Goal: Information Seeking & Learning: Check status

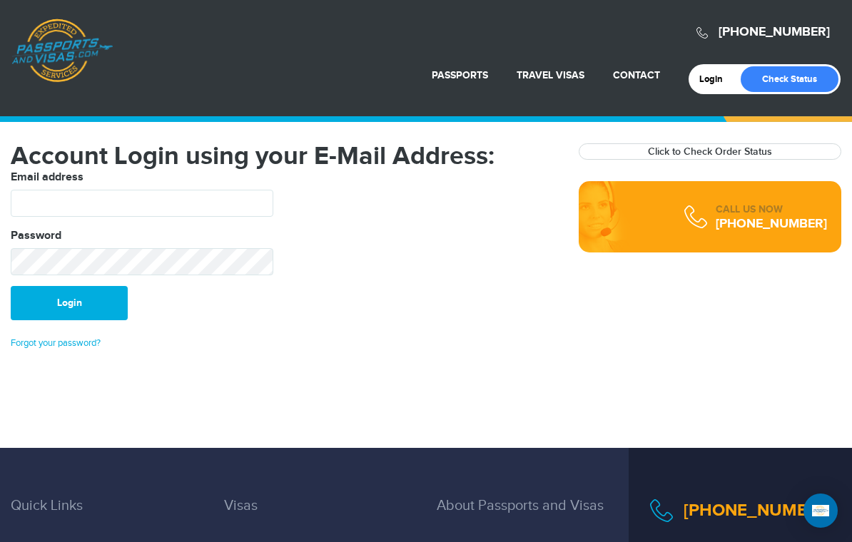
click at [757, 153] on link "Click to Check Order Status" at bounding box center [710, 151] width 124 height 12
click at [747, 146] on link "Click to Check Order Status" at bounding box center [710, 151] width 124 height 12
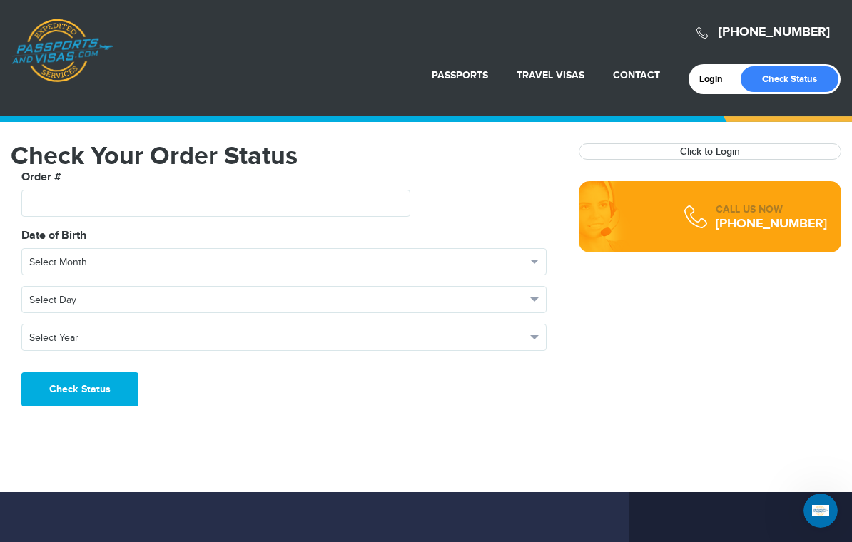
click at [53, 181] on label "Order #" at bounding box center [41, 177] width 40 height 17
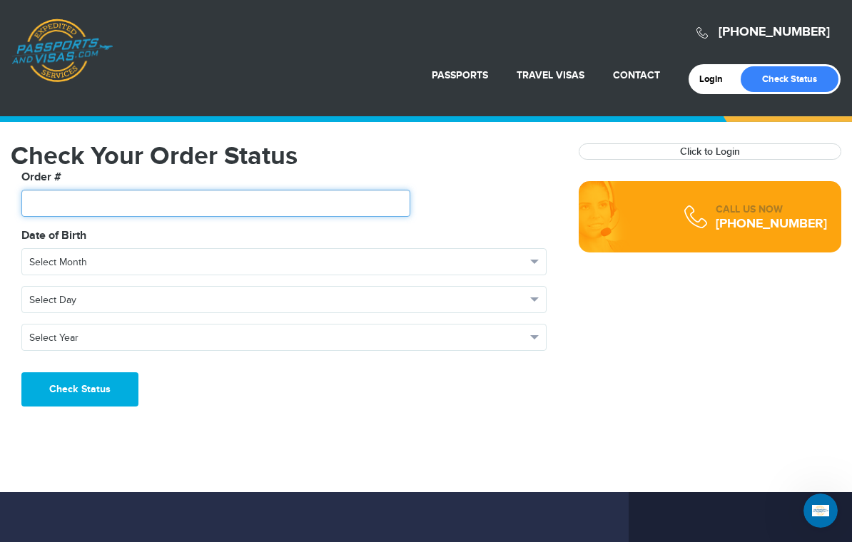
click at [55, 197] on input "text" at bounding box center [215, 203] width 389 height 27
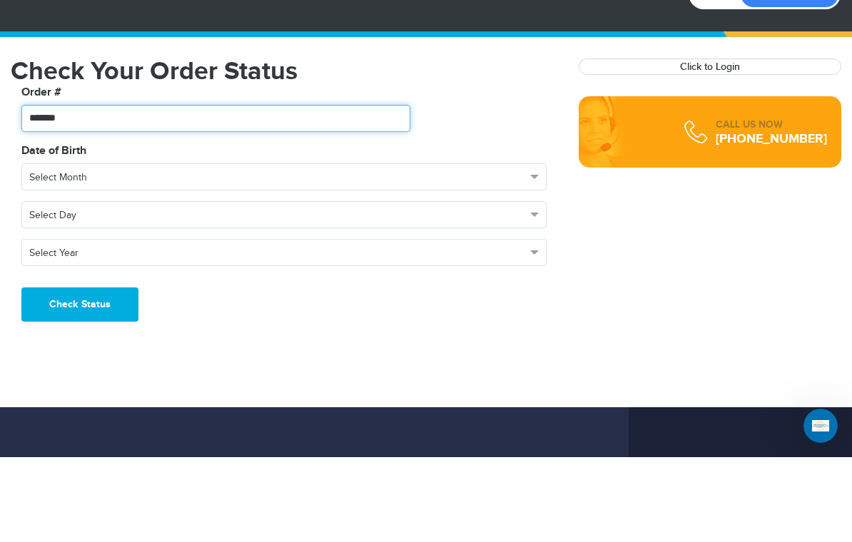
type input "*******"
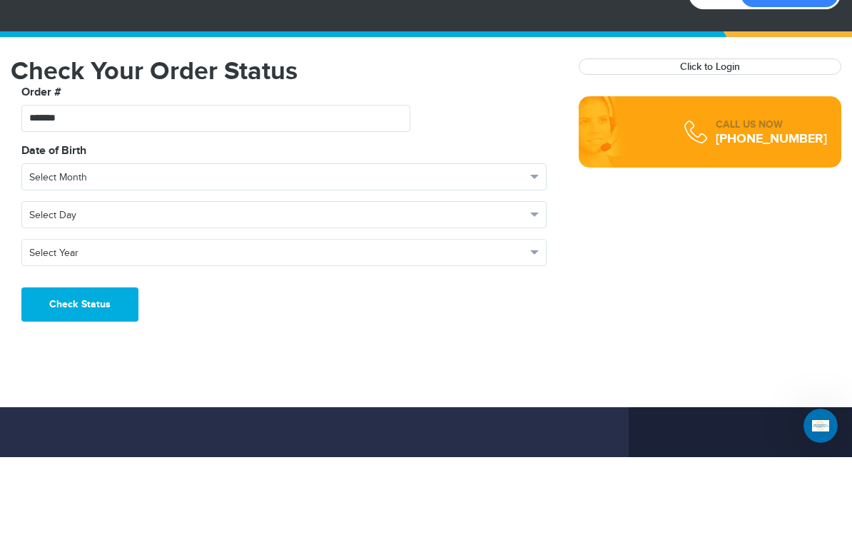
click at [228, 255] on span "Select Month" at bounding box center [277, 262] width 496 height 14
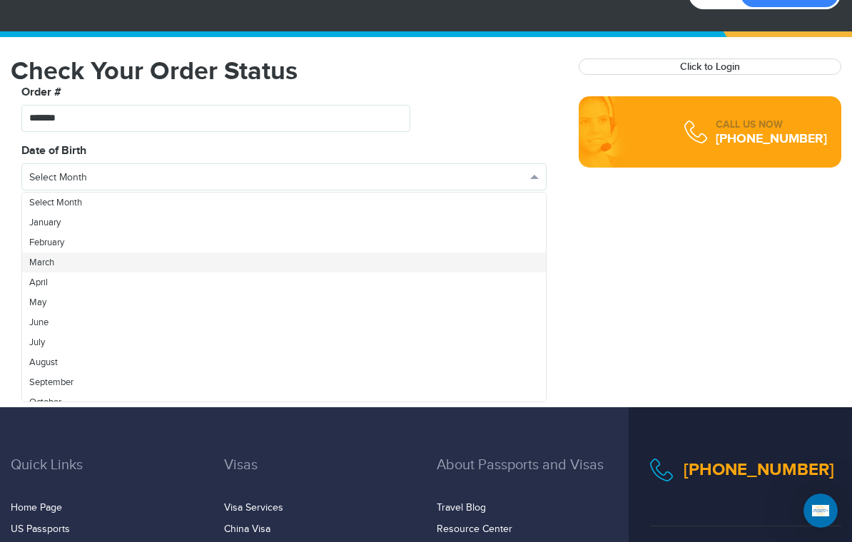
click at [76, 270] on link "March" at bounding box center [284, 262] width 524 height 20
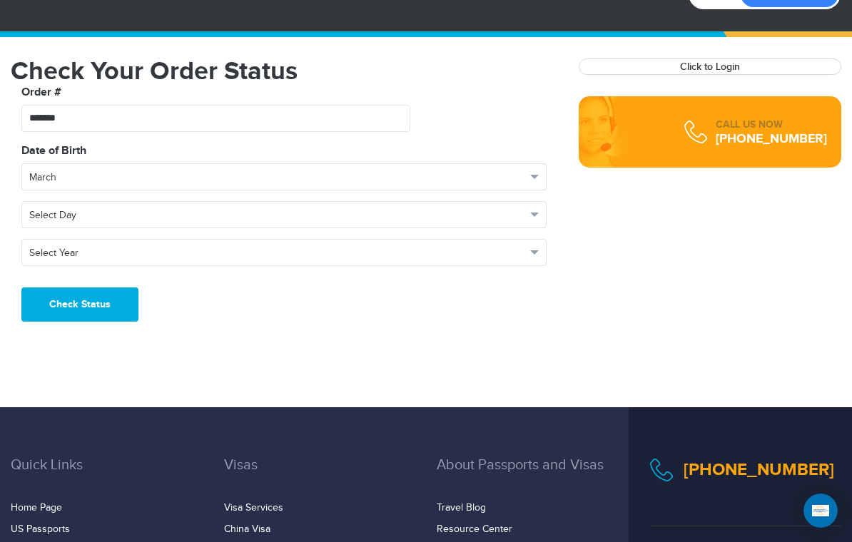
click at [131, 228] on button "Select Day" at bounding box center [283, 214] width 525 height 27
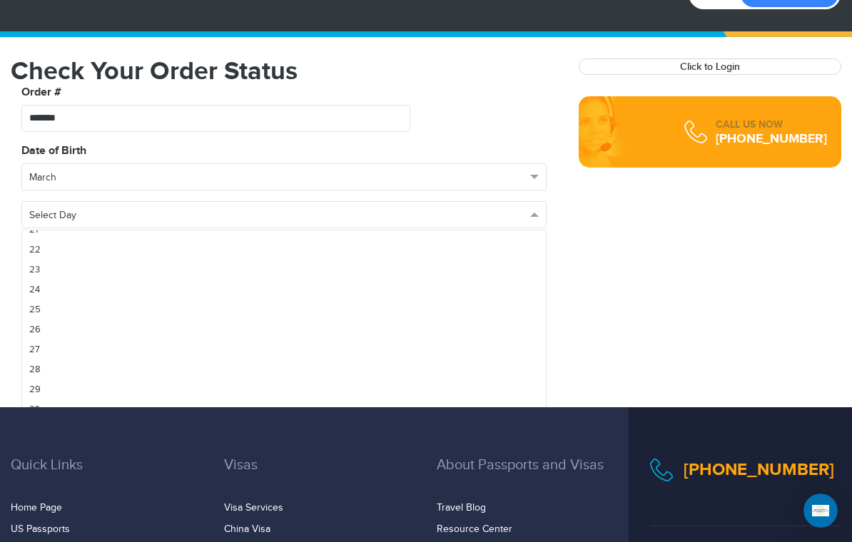
scroll to position [430, 0]
click at [67, 364] on link "28" at bounding box center [284, 369] width 524 height 20
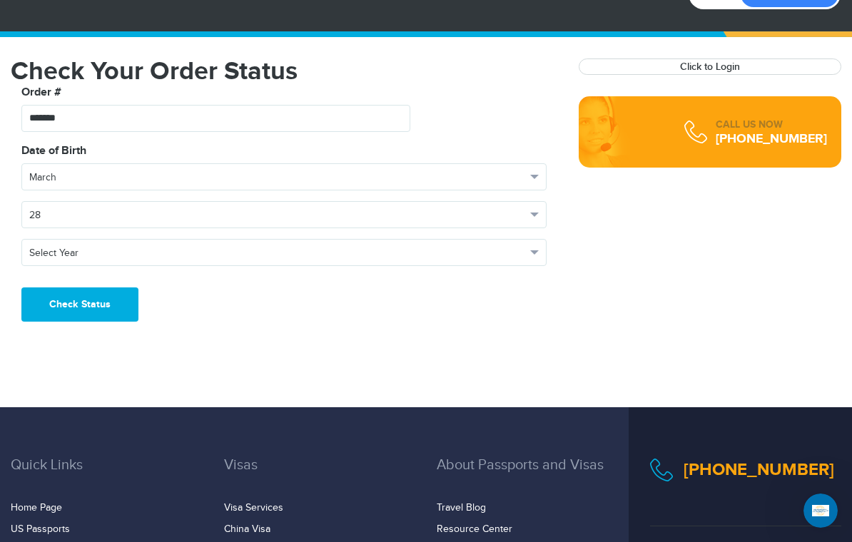
click at [129, 254] on span "Select Year" at bounding box center [277, 253] width 496 height 14
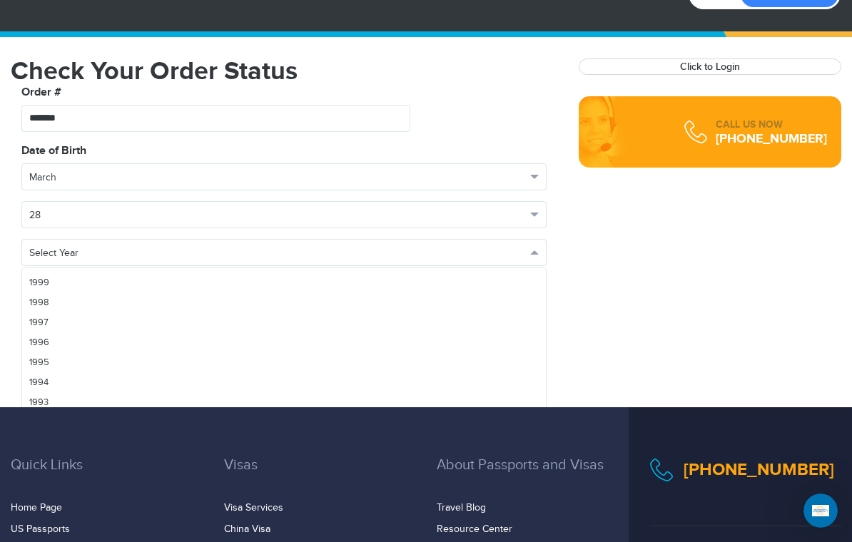
scroll to position [539, 0]
click at [74, 362] on link "1995" at bounding box center [284, 358] width 524 height 20
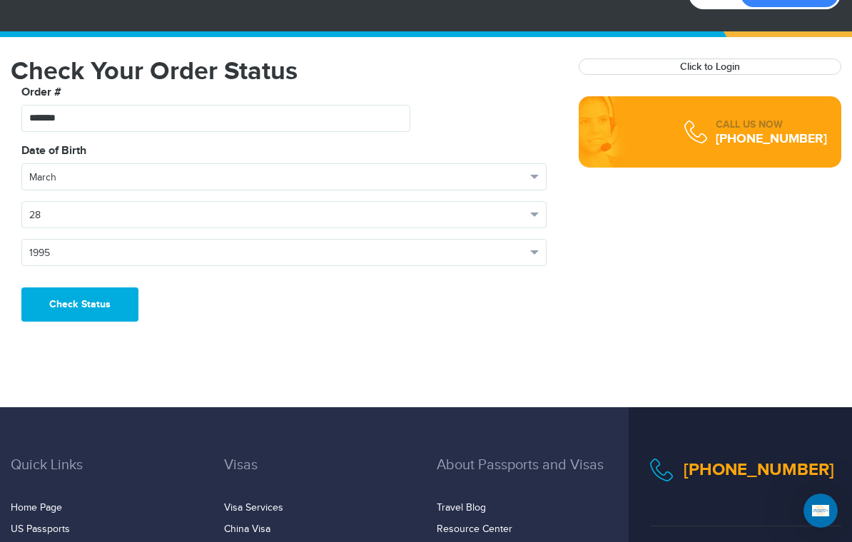
click at [105, 306] on button "Check Status" at bounding box center [79, 304] width 117 height 34
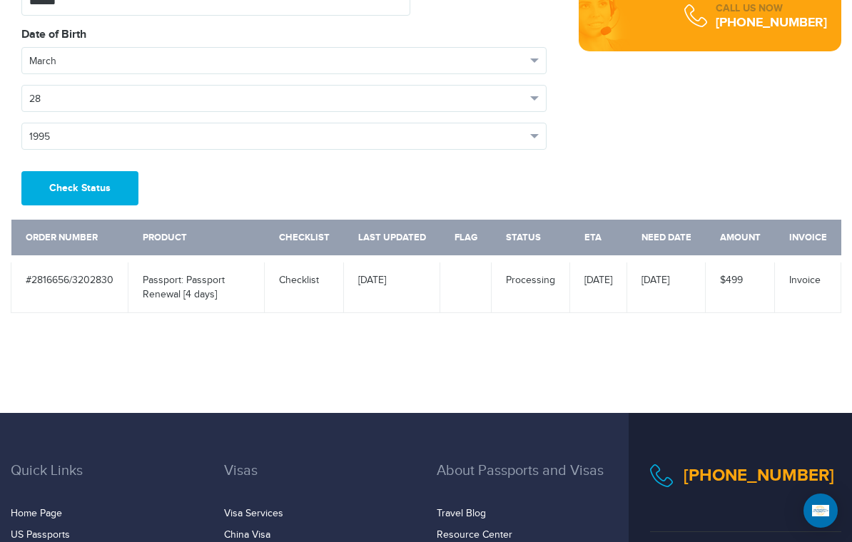
scroll to position [203, 0]
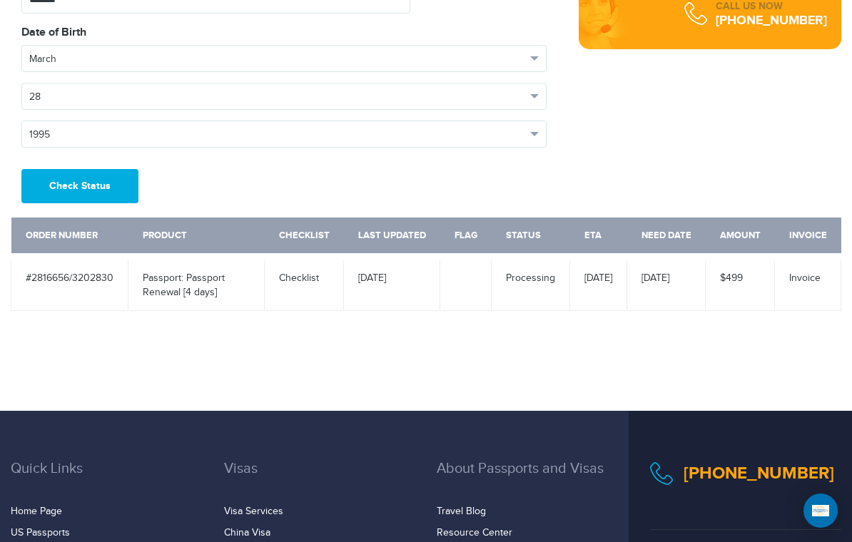
click at [64, 178] on button "Check Status" at bounding box center [79, 186] width 117 height 34
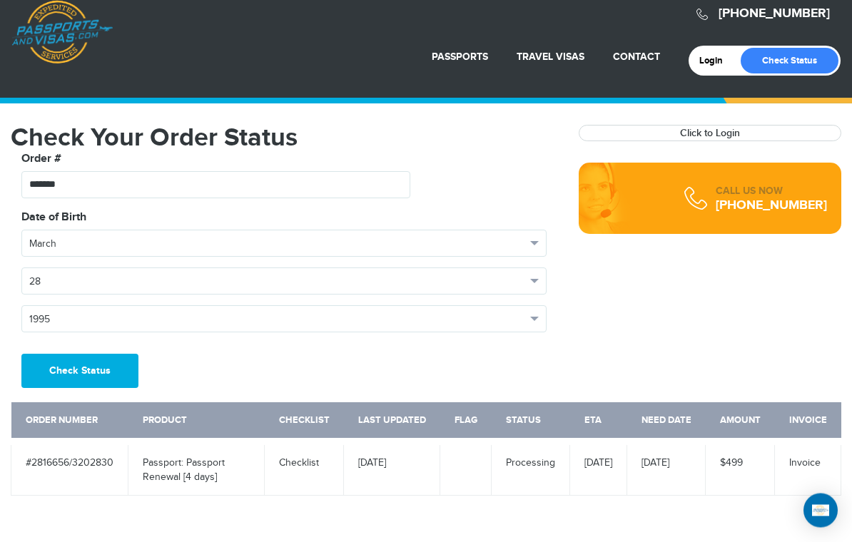
scroll to position [19, 0]
click at [453, 504] on div "**********" at bounding box center [426, 317] width 852 height 385
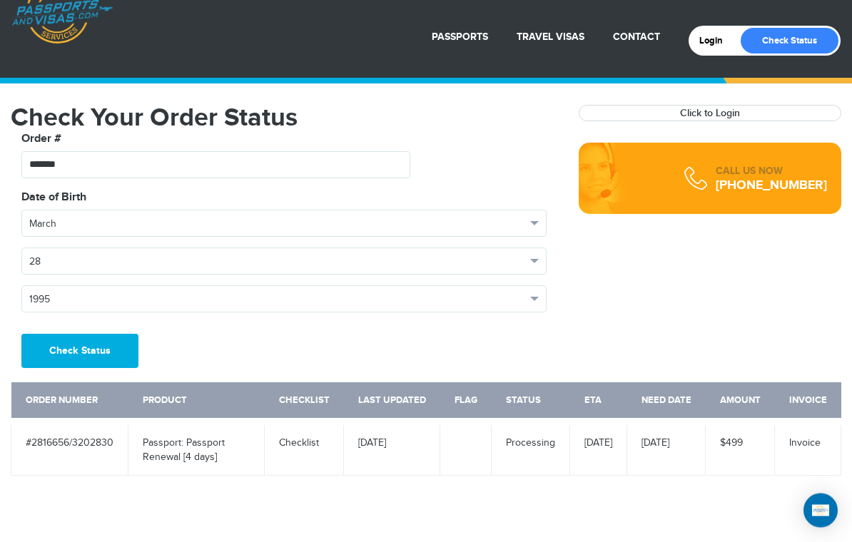
scroll to position [39, 0]
